Goal: Contribute content: Contribute content

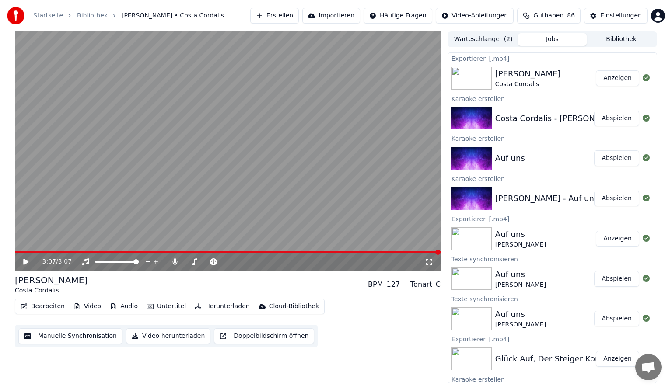
click at [299, 17] on button "Erstellen" at bounding box center [274, 16] width 49 height 16
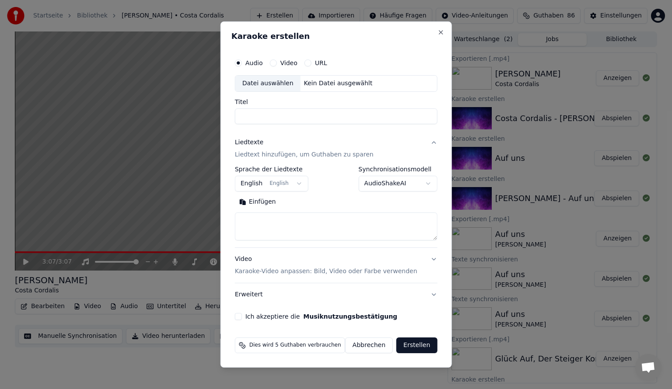
click at [284, 86] on div "Datei auswählen" at bounding box center [267, 84] width 65 height 16
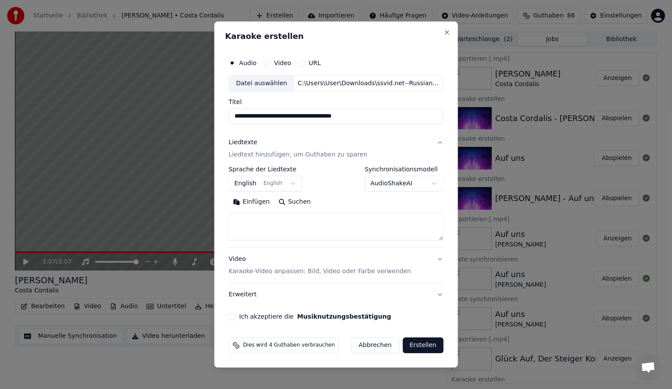
drag, startPoint x: 319, startPoint y: 119, endPoint x: 232, endPoint y: 112, distance: 87.3
click at [232, 112] on input "**********" at bounding box center [336, 116] width 215 height 16
type input "**********"
click at [259, 184] on body "Startseite Bibliothek [PERSON_NAME] Cordalis Erstellen Importieren Häufige Frag…" at bounding box center [336, 194] width 672 height 389
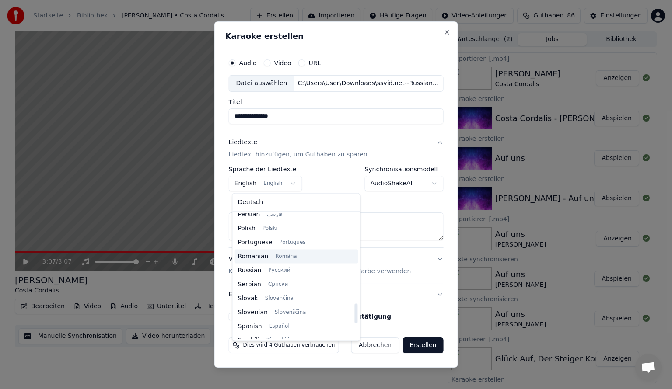
scroll to position [595, 0]
select select "**"
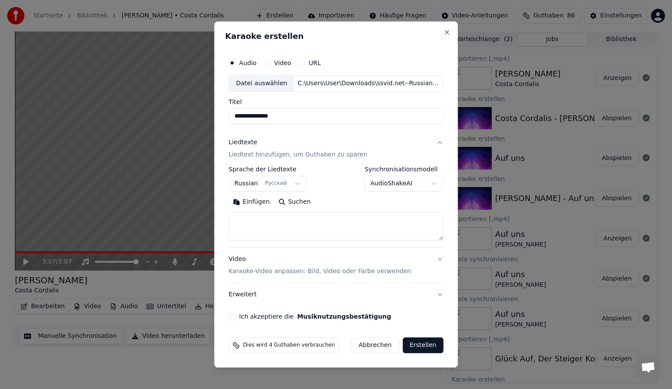
click at [272, 224] on textarea at bounding box center [336, 227] width 215 height 28
paste textarea "**********"
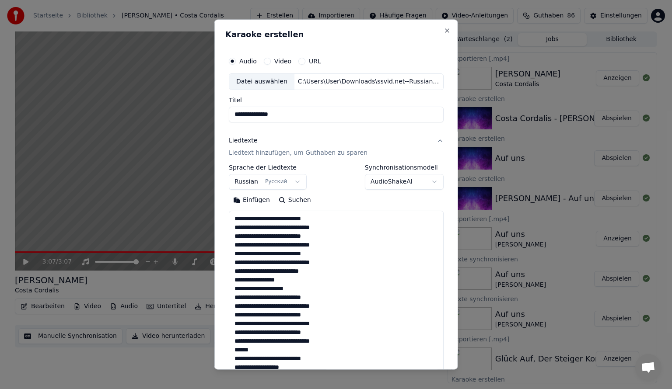
scroll to position [203, 0]
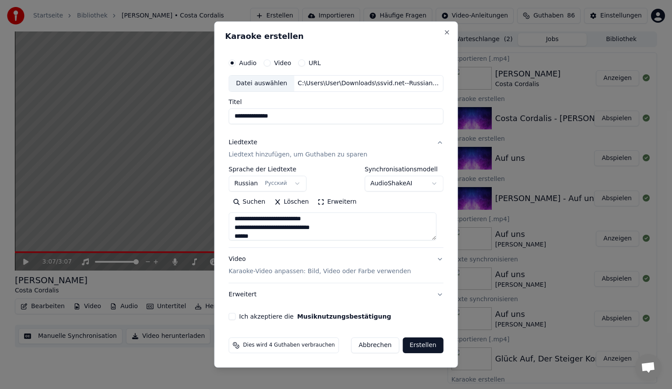
type textarea "**********"
click at [420, 343] on button "Erstellen" at bounding box center [422, 346] width 41 height 16
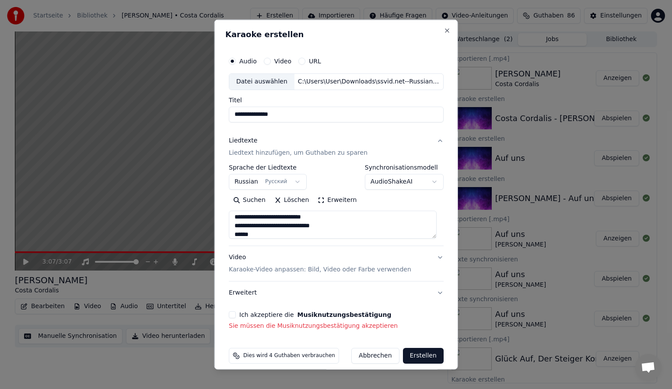
click at [231, 314] on button "Ich akzeptiere die Musiknutzungsbestätigung" at bounding box center [232, 314] width 7 height 7
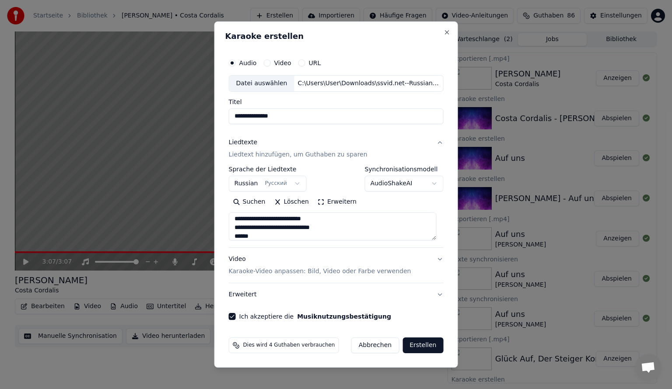
click at [408, 346] on button "Erstellen" at bounding box center [422, 346] width 41 height 16
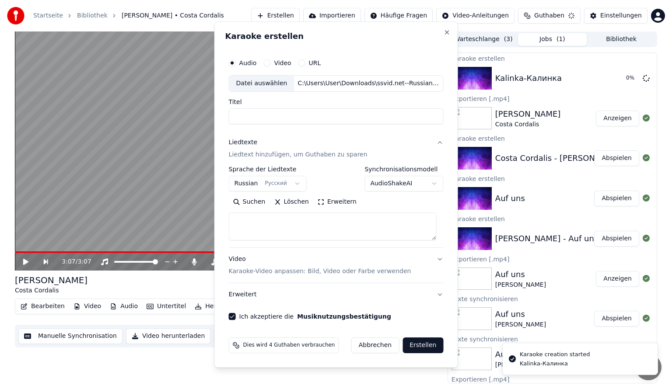
scroll to position [0, 0]
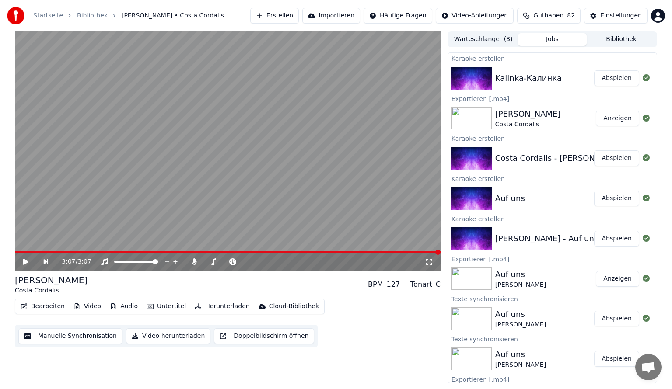
click at [610, 79] on button "Abspielen" at bounding box center [616, 78] width 45 height 16
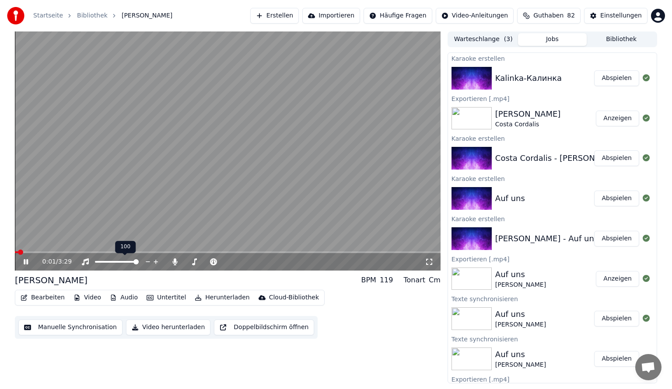
click at [109, 265] on div at bounding box center [125, 262] width 70 height 9
click at [110, 261] on span at bounding box center [102, 262] width 15 height 2
click at [105, 262] on span at bounding box center [102, 262] width 15 height 2
click at [99, 262] on span at bounding box center [97, 262] width 4 height 2
click at [95, 263] on span at bounding box center [95, 262] width 1 height 2
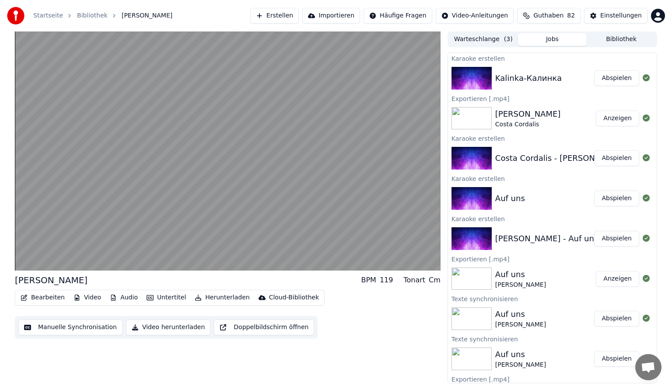
click at [369, 320] on div "Bearbeiten Video Audio Untertitel Herunterladen Cloud-Bibliothek Manuelle Synch…" at bounding box center [228, 314] width 426 height 49
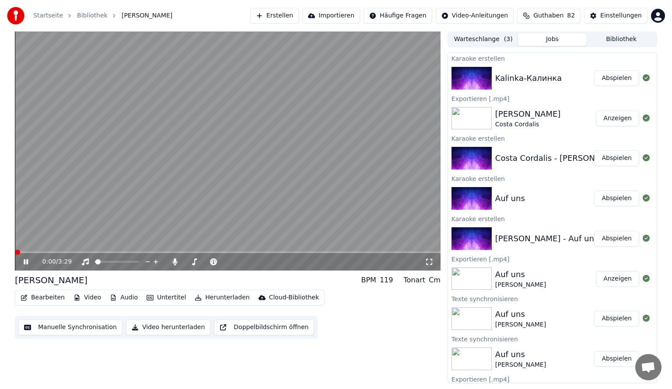
click at [15, 250] on span at bounding box center [17, 252] width 5 height 5
click at [30, 262] on icon at bounding box center [32, 262] width 21 height 7
click at [299, 18] on button "Erstellen" at bounding box center [274, 16] width 49 height 16
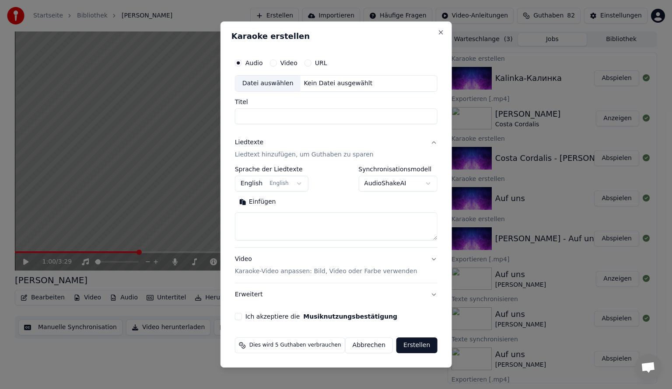
click at [281, 82] on div "Datei auswählen" at bounding box center [267, 84] width 65 height 16
type input "**********"
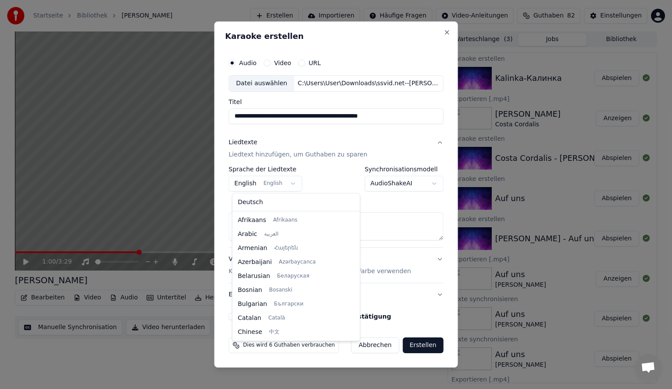
click at [280, 185] on body "Startseite Bibliothek Kalinka Erstellen Importieren Häufige Fragen Video-Anleit…" at bounding box center [336, 194] width 672 height 389
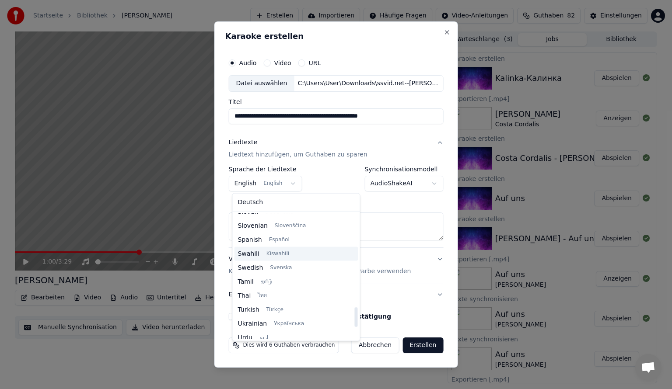
scroll to position [551, 0]
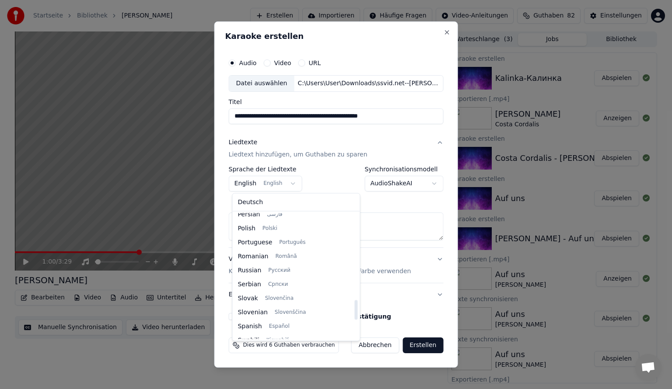
select select "**"
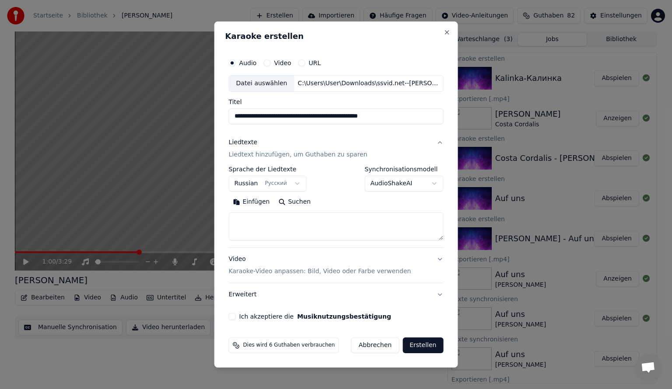
click at [263, 232] on textarea at bounding box center [336, 227] width 215 height 28
paste textarea "**********"
type textarea "**********"
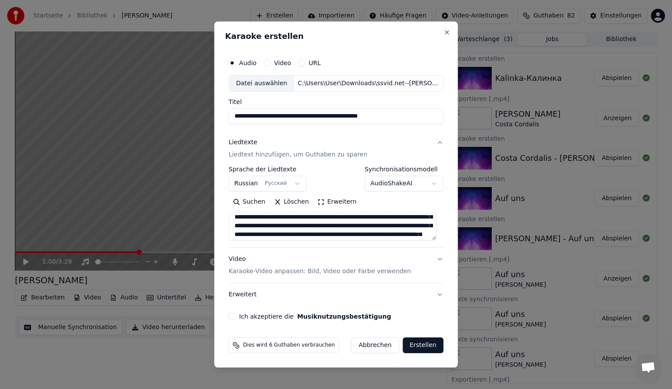
scroll to position [0, 0]
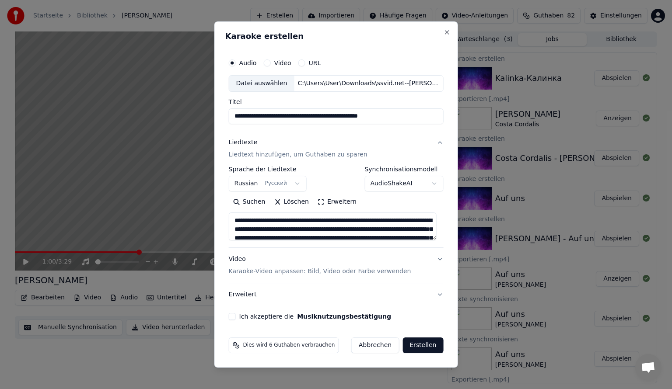
drag, startPoint x: 326, startPoint y: 235, endPoint x: 205, endPoint y: 157, distance: 143.4
click at [205, 157] on body "Startseite Bibliothek Kalinka Erstellen Importieren Häufige Fragen Video-Anleit…" at bounding box center [336, 194] width 672 height 389
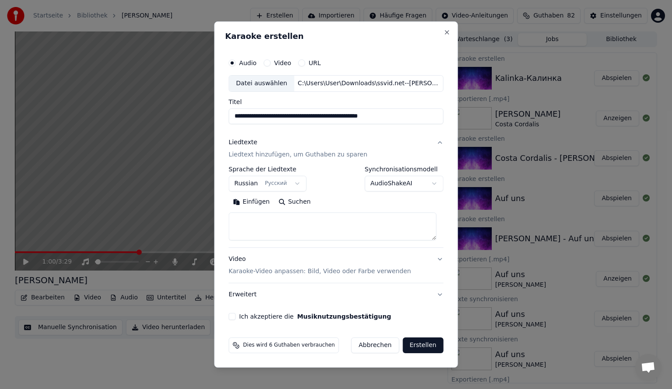
paste textarea "**********"
drag, startPoint x: 322, startPoint y: 234, endPoint x: 240, endPoint y: 228, distance: 82.5
click at [240, 228] on textarea at bounding box center [333, 227] width 208 height 28
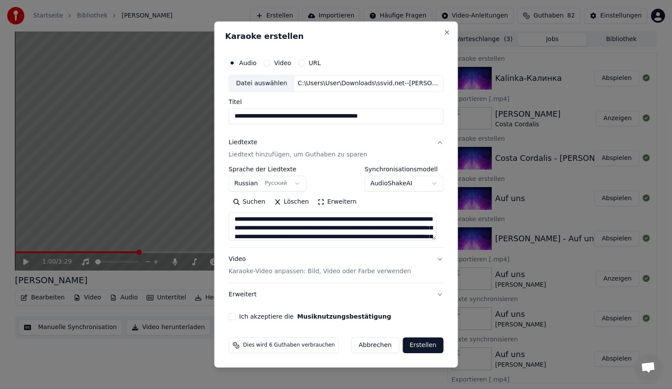
scroll to position [0, 0]
type textarea "**********"
click at [412, 343] on button "Erstellen" at bounding box center [422, 346] width 41 height 16
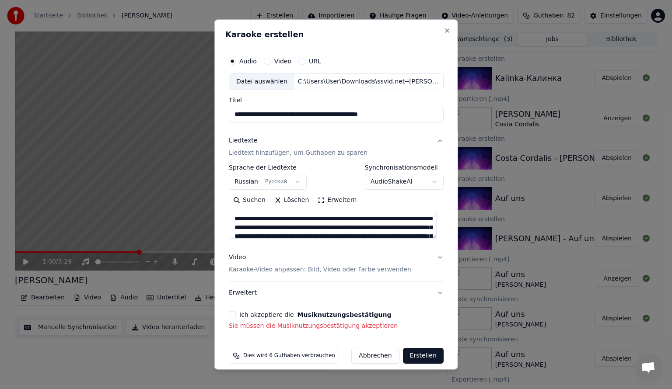
click at [239, 315] on label "Ich akzeptiere die Musiknutzungsbestätigung" at bounding box center [315, 314] width 152 height 6
click at [236, 315] on button "Ich akzeptiere die Musiknutzungsbestätigung" at bounding box center [232, 314] width 7 height 7
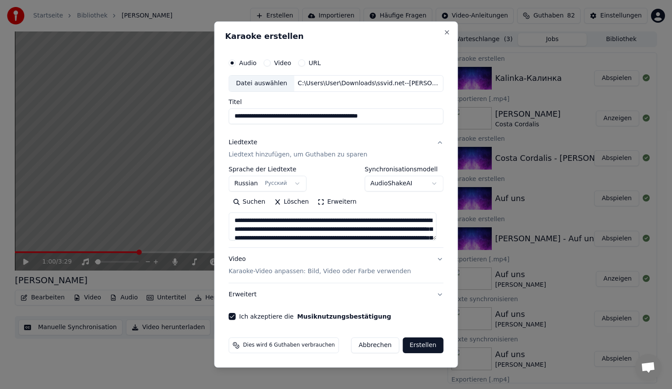
click at [414, 339] on button "Erstellen" at bounding box center [422, 346] width 41 height 16
select select
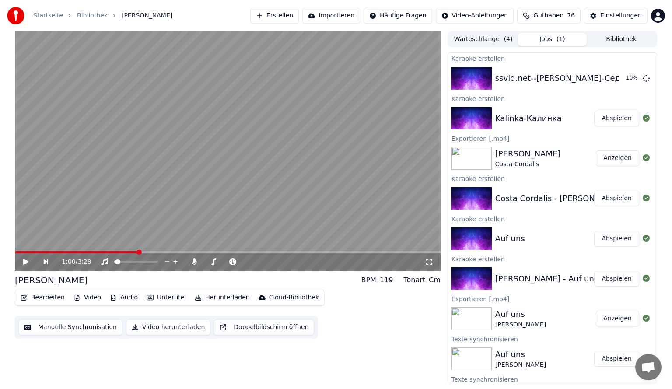
click at [31, 259] on icon at bounding box center [32, 262] width 20 height 7
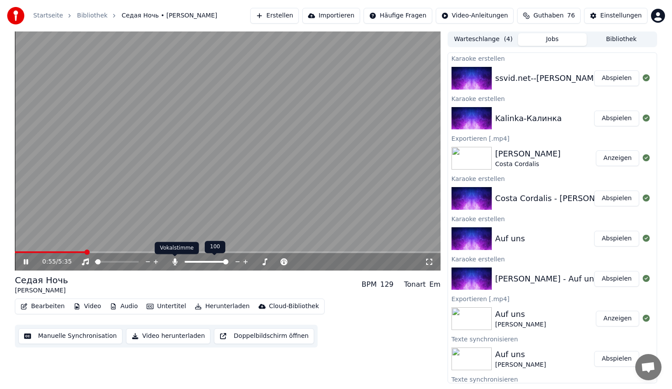
click at [172, 260] on icon at bounding box center [175, 262] width 9 height 7
click at [112, 263] on span at bounding box center [117, 262] width 44 height 2
click at [189, 263] on span at bounding box center [190, 261] width 5 height 5
click at [212, 265] on span at bounding box center [210, 261] width 5 height 5
click at [107, 261] on span at bounding box center [101, 262] width 12 height 2
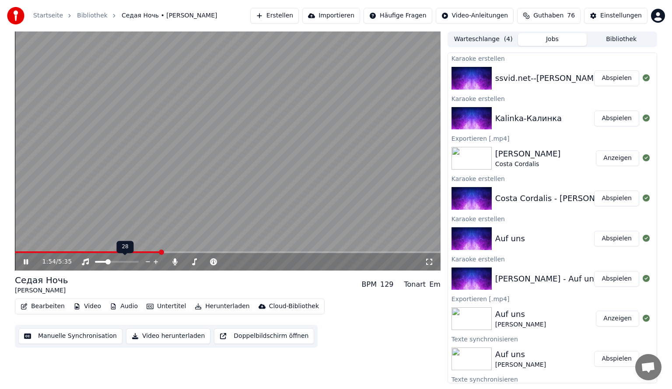
click at [104, 262] on span at bounding box center [101, 262] width 12 height 2
click at [100, 262] on span at bounding box center [99, 262] width 9 height 2
click at [181, 209] on video at bounding box center [228, 150] width 426 height 239
click at [206, 192] on video at bounding box center [228, 150] width 426 height 239
click at [130, 264] on span at bounding box center [128, 261] width 5 height 5
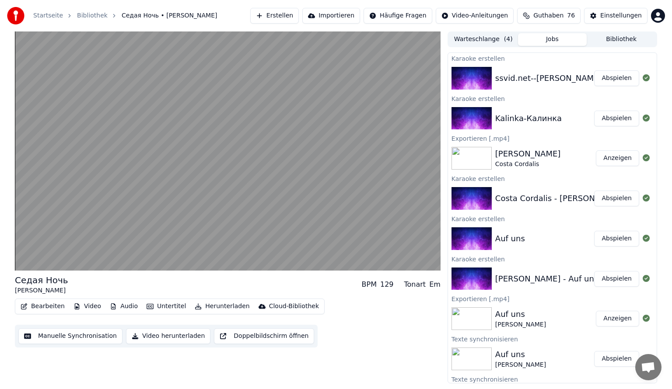
click at [58, 303] on button "Bearbeiten" at bounding box center [42, 307] width 51 height 12
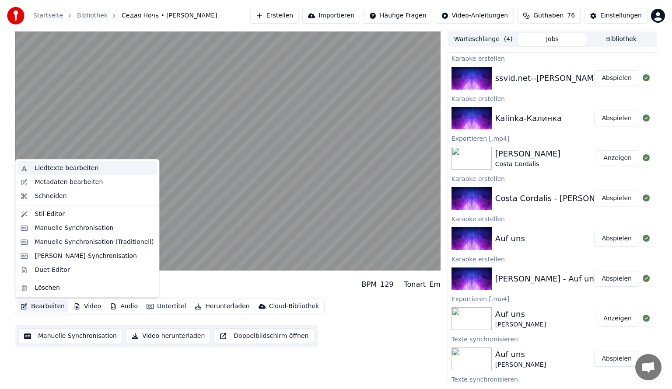
click at [77, 170] on div "Liedtexte bearbeiten" at bounding box center [67, 168] width 64 height 9
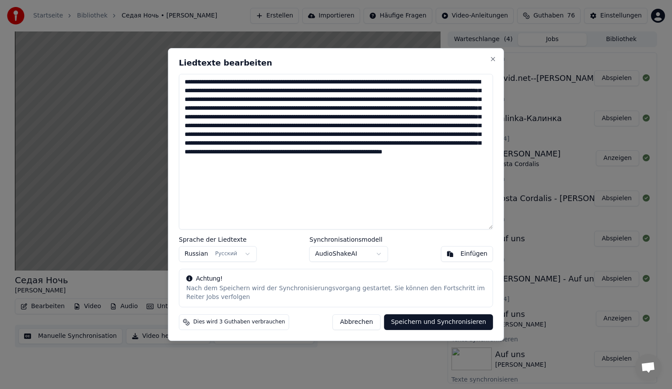
drag, startPoint x: 213, startPoint y: 98, endPoint x: 234, endPoint y: 100, distance: 22.0
click at [234, 100] on textarea at bounding box center [336, 152] width 314 height 156
drag, startPoint x: 206, startPoint y: 135, endPoint x: 183, endPoint y: 136, distance: 23.7
click at [183, 136] on textarea at bounding box center [336, 152] width 314 height 156
drag, startPoint x: 439, startPoint y: 161, endPoint x: 462, endPoint y: 164, distance: 22.9
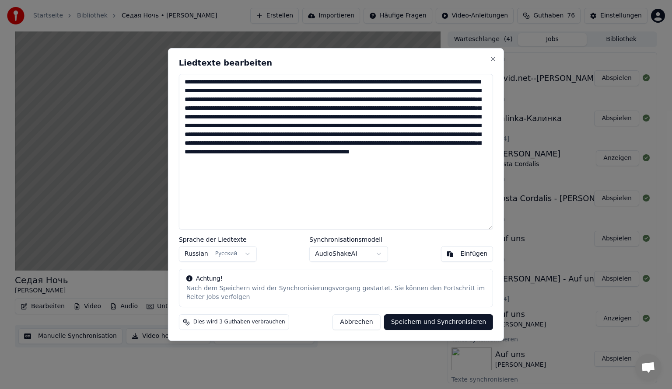
click at [462, 164] on textarea at bounding box center [336, 152] width 314 height 156
type textarea "**********"
click at [415, 325] on button "Speichern und Synchronisieren" at bounding box center [438, 323] width 109 height 16
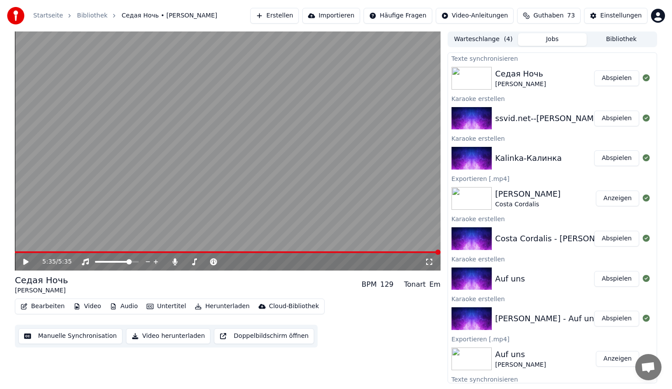
click at [600, 80] on button "Abspielen" at bounding box center [616, 78] width 45 height 16
click at [500, 37] on button "Warteschlange ( 4 )" at bounding box center [483, 39] width 69 height 13
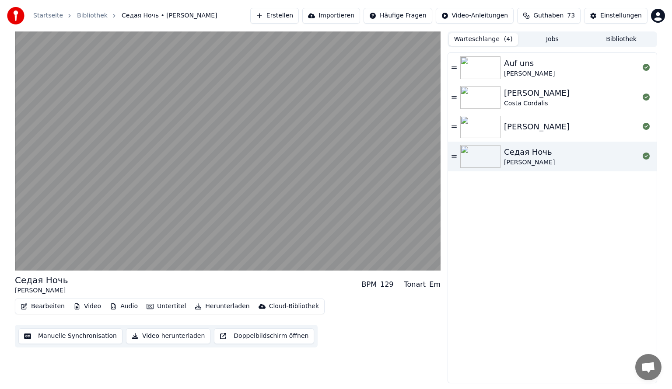
click at [546, 43] on button "Jobs" at bounding box center [552, 39] width 69 height 13
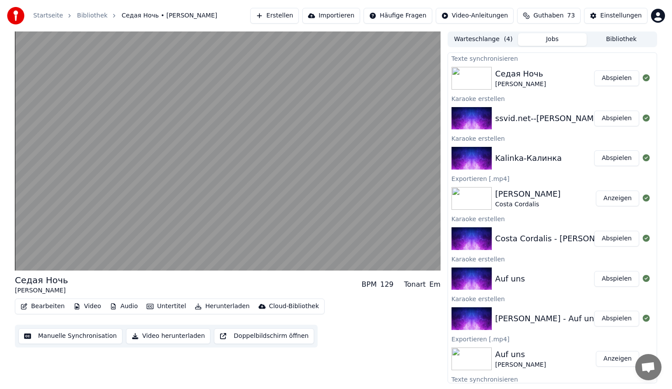
click at [581, 83] on div "Седая Ночь [PERSON_NAME]" at bounding box center [544, 78] width 99 height 21
click at [549, 124] on div "ssvid.net--[PERSON_NAME]-Седая-Ночь-LyricsТекстовое-Видео" at bounding box center [622, 118] width 254 height 12
click at [601, 120] on button "Abspielen" at bounding box center [616, 119] width 45 height 16
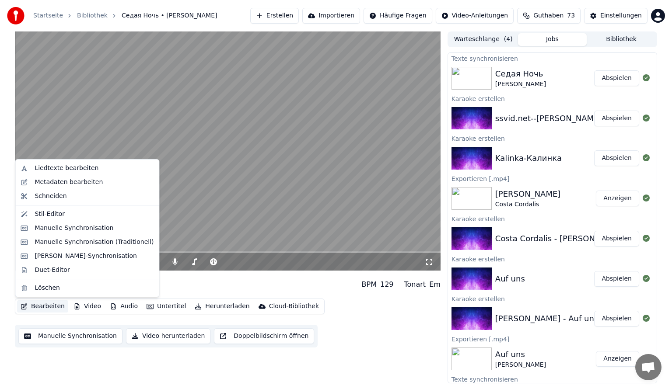
click at [52, 310] on button "Bearbeiten" at bounding box center [42, 307] width 51 height 12
click at [70, 168] on div "Liedtexte bearbeiten" at bounding box center [67, 168] width 64 height 9
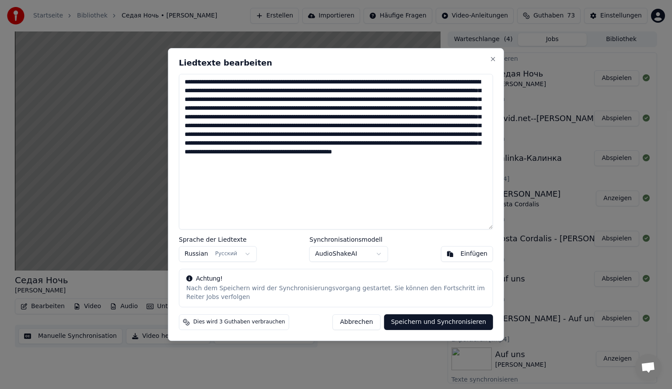
click at [365, 323] on button "Abbrechen" at bounding box center [356, 323] width 48 height 16
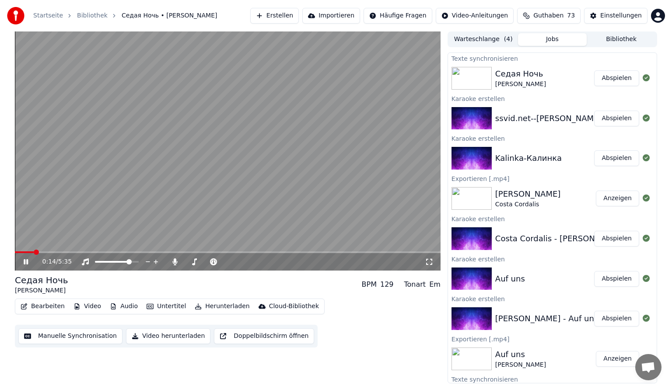
click at [548, 91] on div "Седая Ночь [PERSON_NAME] Abspielen" at bounding box center [552, 78] width 209 height 30
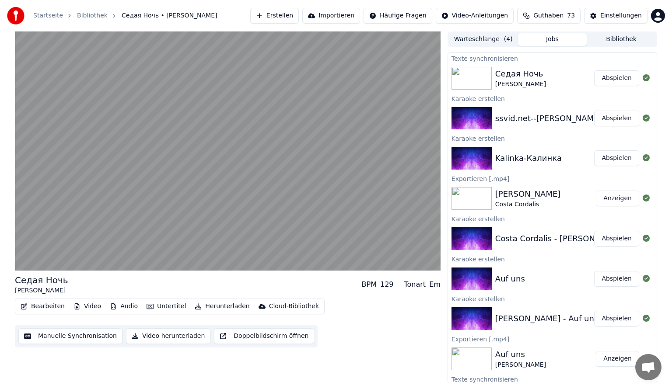
click at [605, 84] on button "Abspielen" at bounding box center [616, 78] width 45 height 16
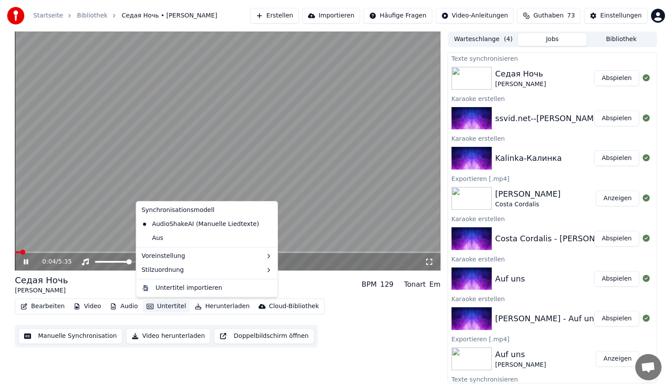
click at [152, 306] on button "Untertitel" at bounding box center [166, 307] width 46 height 12
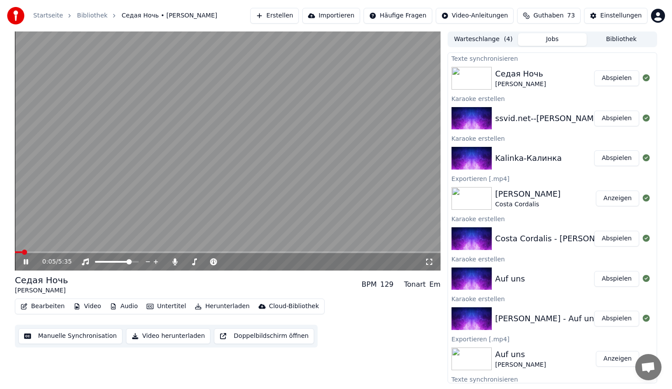
click at [159, 306] on button "Untertitel" at bounding box center [166, 307] width 46 height 12
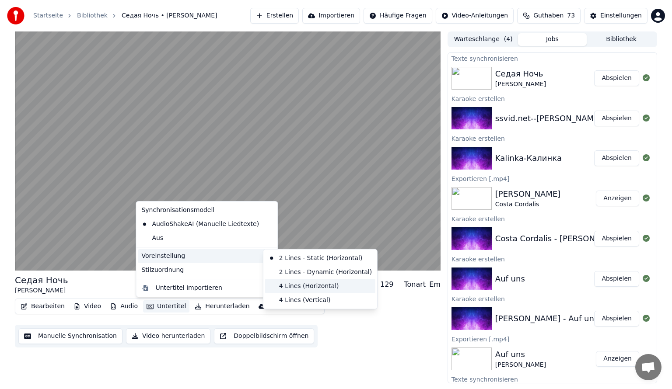
click at [303, 286] on div "4 Lines (Horizontal)" at bounding box center [320, 287] width 110 height 14
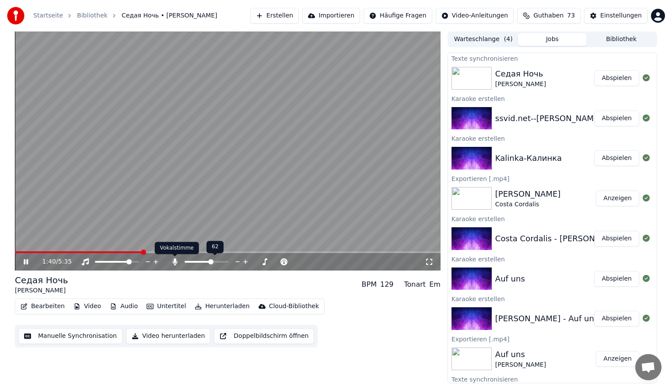
click at [171, 264] on icon at bounding box center [175, 262] width 9 height 7
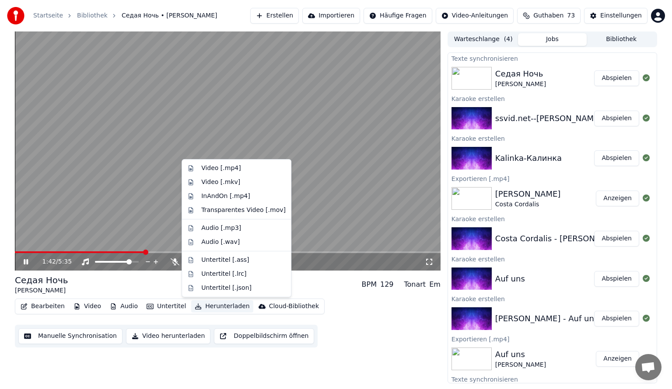
click at [194, 305] on button "Herunterladen" at bounding box center [222, 307] width 62 height 12
click at [235, 173] on div "Video [.mp4]" at bounding box center [236, 168] width 105 height 14
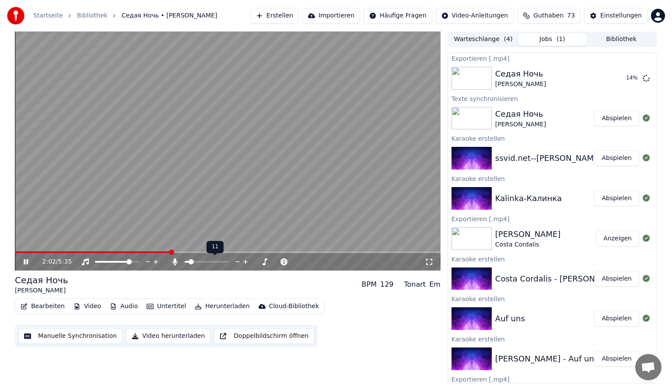
click at [189, 265] on span at bounding box center [191, 261] width 5 height 5
click at [228, 265] on span at bounding box center [225, 261] width 5 height 5
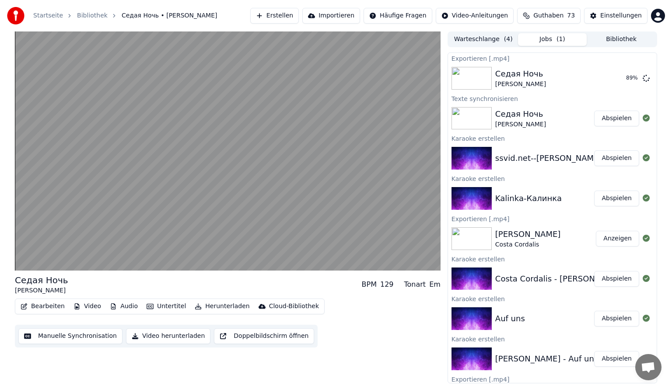
click at [562, 198] on div "Kalinka-Калинка" at bounding box center [544, 198] width 99 height 12
click at [601, 199] on button "Abspielen" at bounding box center [616, 199] width 45 height 16
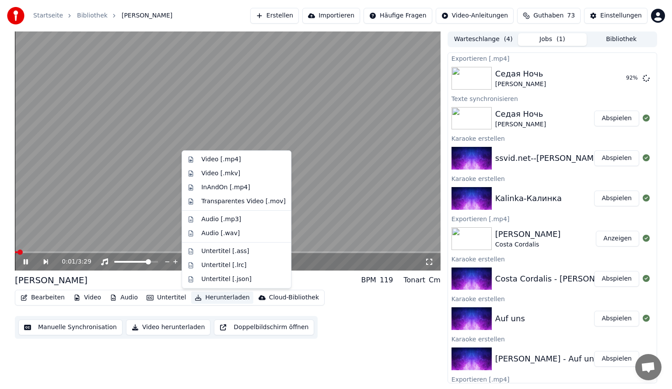
click at [212, 301] on button "Herunterladen" at bounding box center [222, 298] width 62 height 12
click at [322, 292] on div "Bearbeiten Video Audio Untertitel Herunterladen Cloud-Bibliothek Manuelle Synch…" at bounding box center [228, 314] width 426 height 49
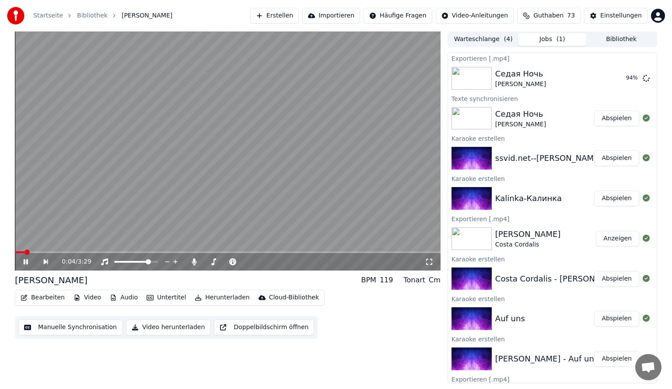
click at [196, 262] on body "Startseite Bibliothek Kalinka Erstellen Importieren Häufige Fragen Video-Anleit…" at bounding box center [336, 194] width 672 height 389
click at [196, 263] on icon at bounding box center [194, 262] width 9 height 7
click at [214, 295] on button "Herunterladen" at bounding box center [222, 298] width 62 height 12
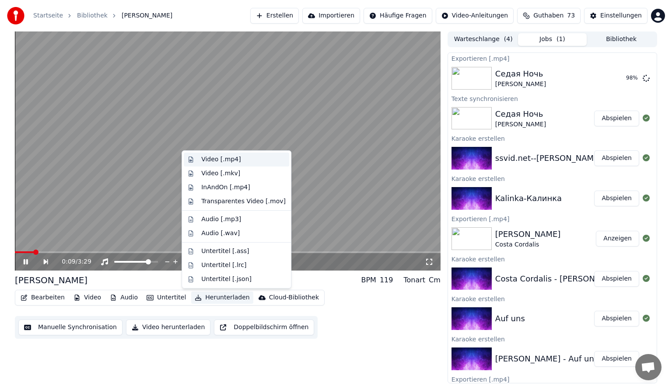
click at [236, 161] on div "Video [.mp4]" at bounding box center [243, 159] width 84 height 9
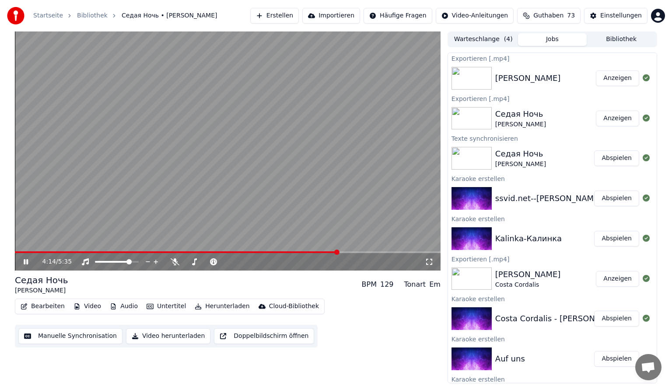
click at [619, 79] on button "Anzeigen" at bounding box center [617, 78] width 43 height 16
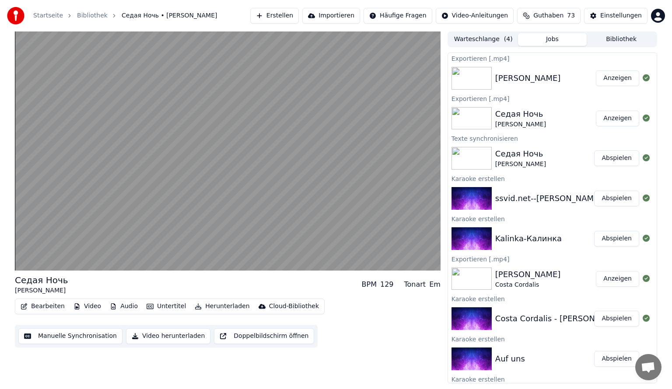
click at [541, 84] on div "[PERSON_NAME]" at bounding box center [552, 78] width 209 height 30
click at [609, 41] on button "Bibliothek" at bounding box center [621, 39] width 69 height 13
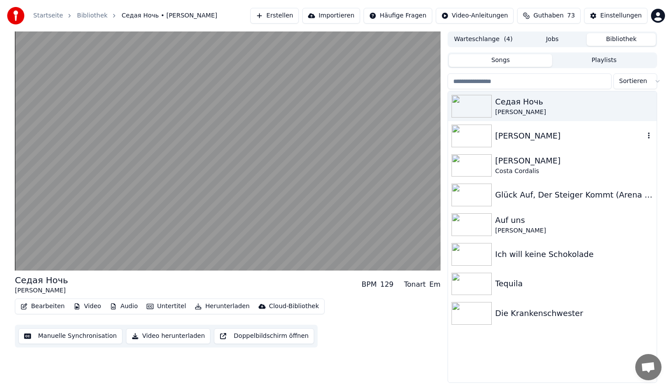
click at [530, 138] on div "[PERSON_NAME]" at bounding box center [569, 136] width 149 height 12
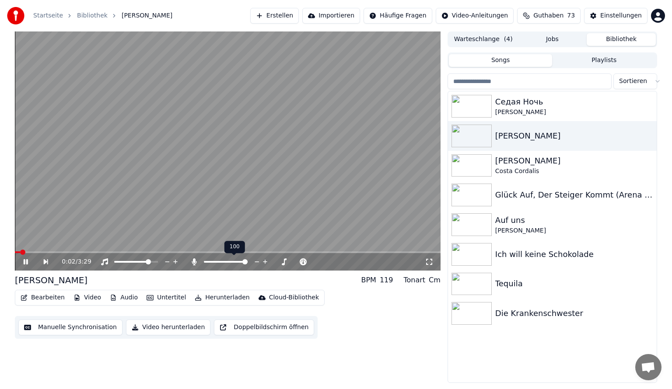
click at [248, 265] on span at bounding box center [244, 261] width 5 height 5
click at [136, 262] on span at bounding box center [132, 262] width 36 height 2
click at [236, 262] on span at bounding box center [234, 262] width 22 height 2
click at [245, 262] on span at bounding box center [244, 261] width 5 height 5
click at [195, 261] on icon at bounding box center [194, 262] width 5 height 7
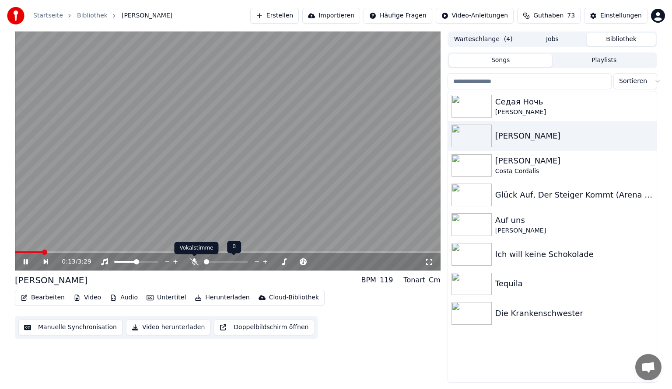
click at [196, 262] on icon at bounding box center [194, 262] width 9 height 7
click at [224, 263] on div at bounding box center [234, 262] width 70 height 9
click at [226, 263] on div at bounding box center [234, 262] width 70 height 9
click at [226, 262] on span at bounding box center [226, 262] width 44 height 2
